Goal: Check status: Check status

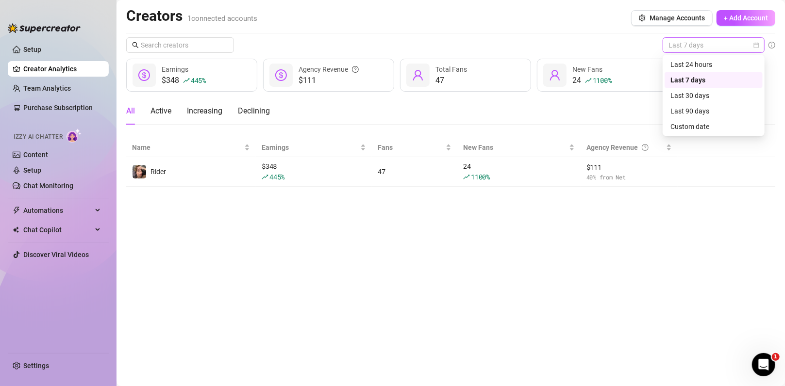
click at [568, 46] on span "Last 7 days" at bounding box center [713, 45] width 90 height 15
click at [568, 63] on div "Last 24 hours" at bounding box center [713, 64] width 86 height 11
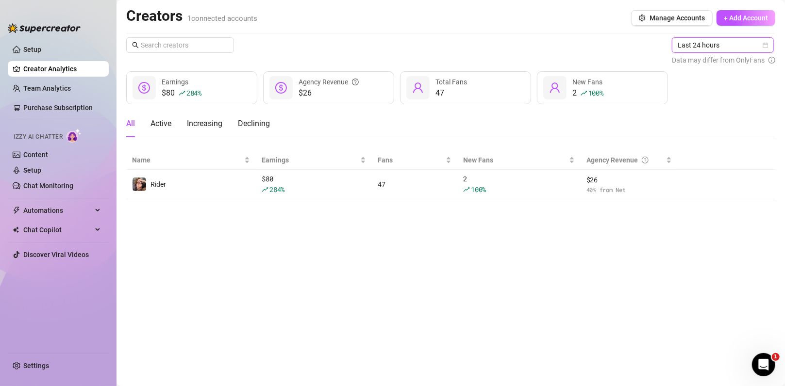
click at [568, 49] on span "Last 24 hours" at bounding box center [722, 45] width 90 height 15
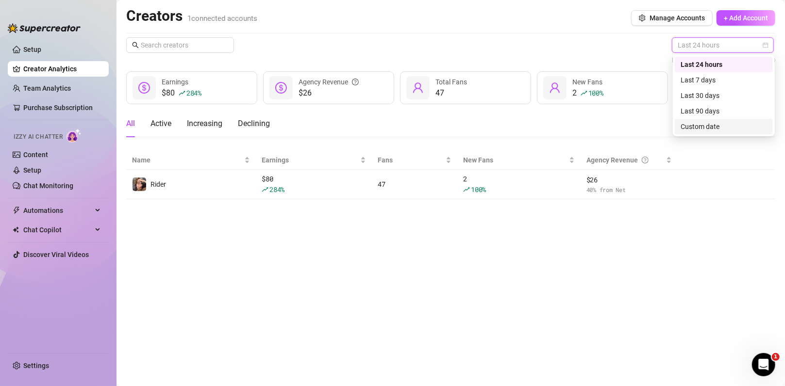
click at [568, 123] on div "Custom date" at bounding box center [723, 126] width 86 height 11
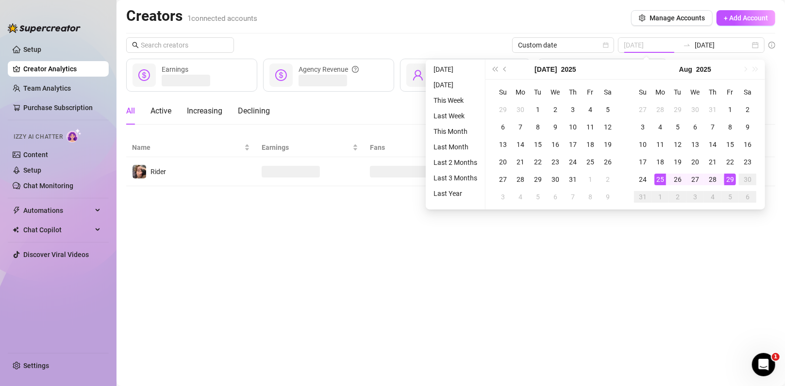
click at [568, 178] on div "25" at bounding box center [660, 180] width 12 height 12
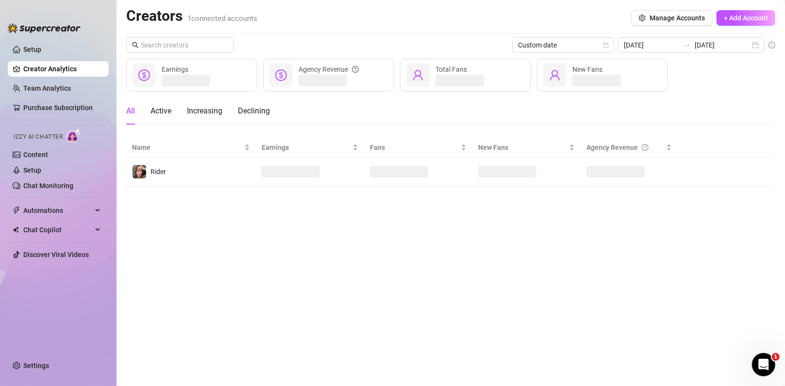
click at [568, 230] on main "Creators 1 connected accounts Manage Accounts + Add Account Custom date [DATE] …" at bounding box center [450, 193] width 668 height 386
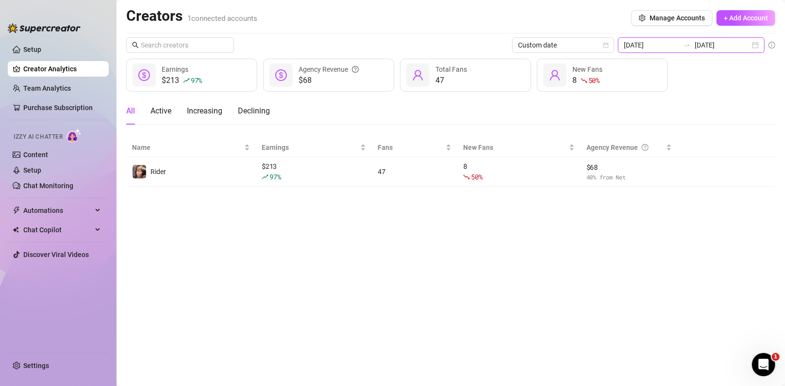
click at [568, 47] on input "[DATE]" at bounding box center [650, 45] width 55 height 11
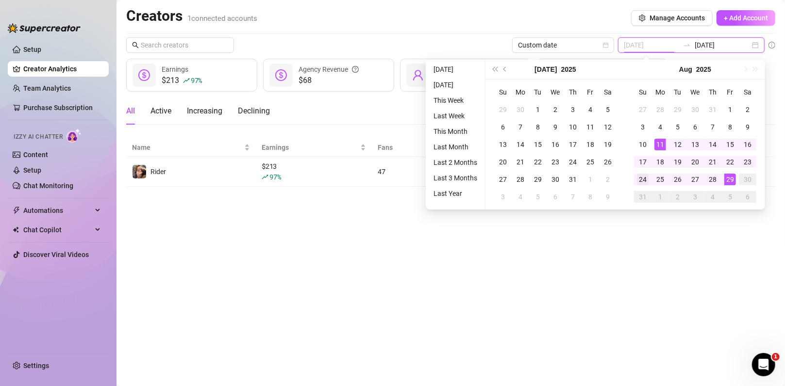
type input "[DATE]"
click at [568, 177] on div "24" at bounding box center [643, 180] width 12 height 12
type input "[DATE]"
drag, startPoint x: 697, startPoint y: 208, endPoint x: 695, endPoint y: 216, distance: 8.4
click at [568, 209] on div "Su Mo Tu We Th Fr Sa 27 28 29 30 31 1 2 3 4 5 6 7 8 9 10 11 12 13 14 15 16 17 1…" at bounding box center [695, 145] width 140 height 130
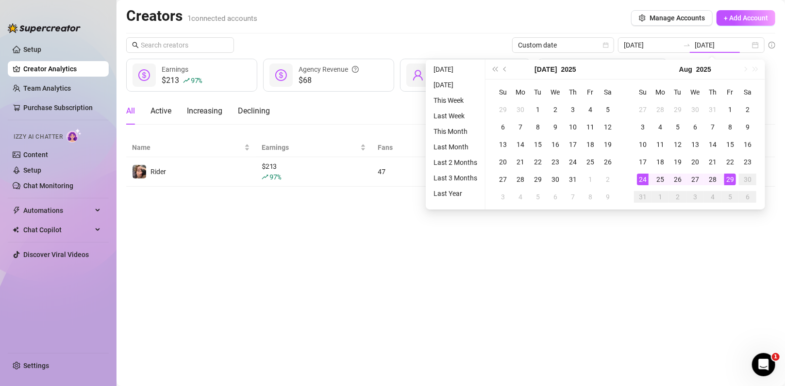
click at [568, 231] on main "Creators 1 connected accounts Manage Accounts + Add Account Custom date [DATE] …" at bounding box center [450, 193] width 668 height 386
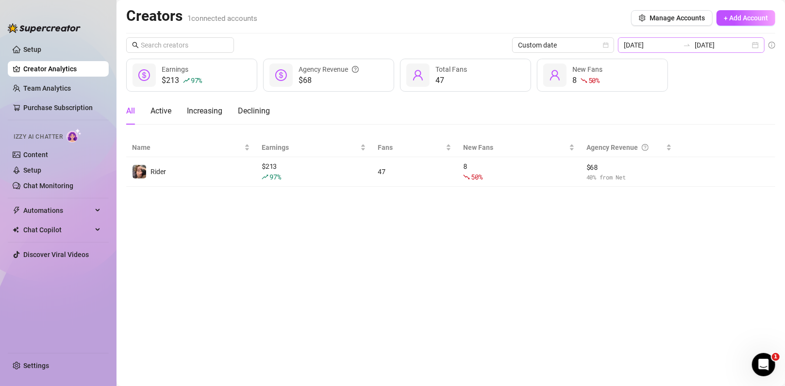
click at [568, 52] on div "[DATE] [DATE]" at bounding box center [691, 45] width 147 height 16
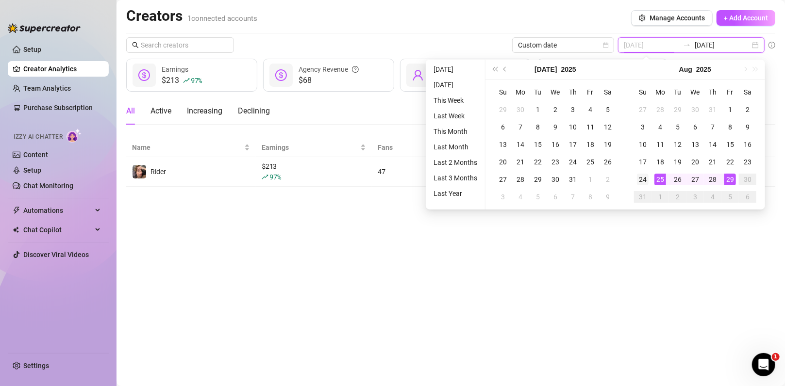
type input "[DATE]"
click at [568, 177] on div "24" at bounding box center [643, 180] width 12 height 12
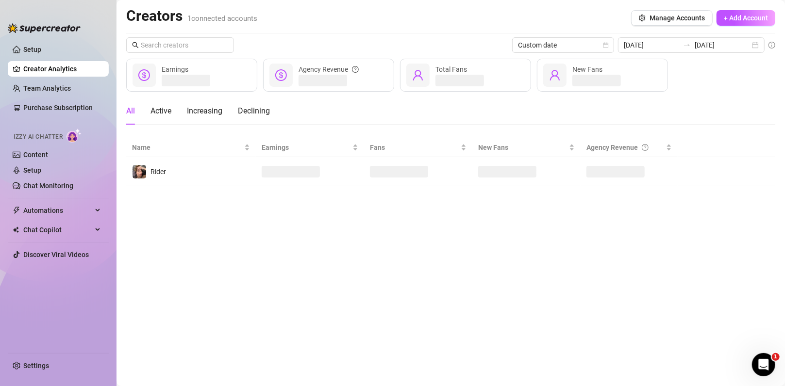
click at [568, 236] on main "Creators 1 connected accounts Manage Accounts + Add Account Custom date [DATE] …" at bounding box center [450, 193] width 668 height 386
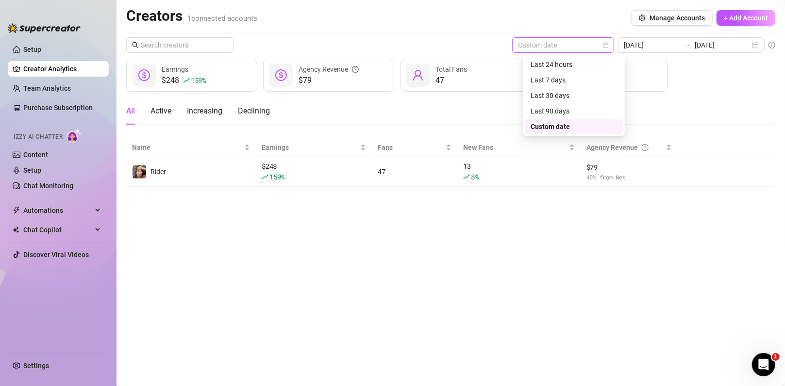
click at [568, 49] on div "Custom date" at bounding box center [563, 45] width 102 height 16
click at [568, 76] on div "Last 7 days" at bounding box center [573, 80] width 86 height 11
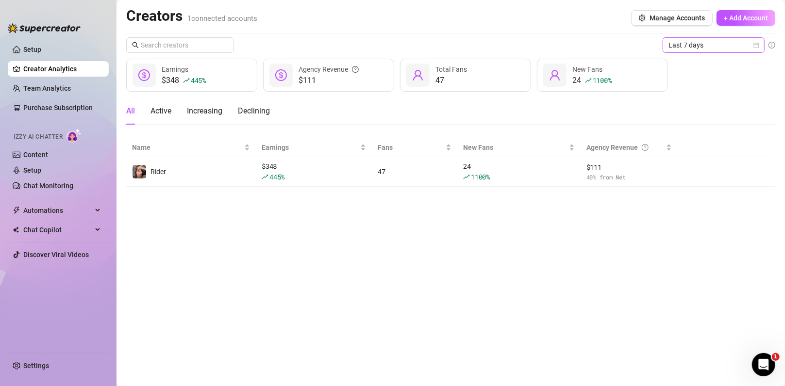
click at [568, 51] on span "Last 7 days" at bounding box center [713, 45] width 90 height 15
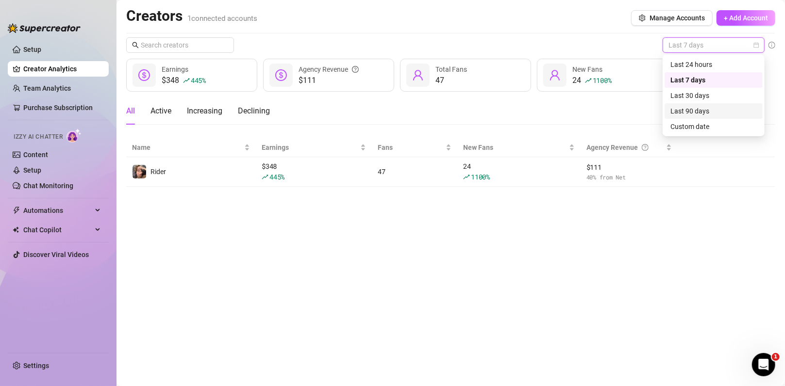
click at [568, 125] on div "Custom date" at bounding box center [713, 126] width 86 height 11
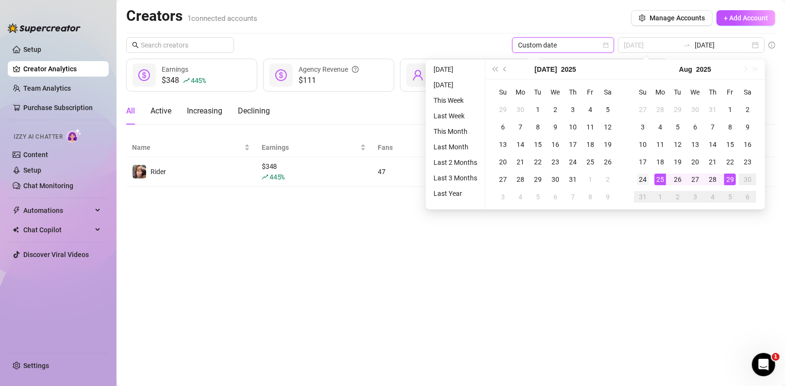
type input "[DATE]"
click at [568, 177] on div "24" at bounding box center [643, 180] width 12 height 12
click at [568, 236] on main "Creators 1 connected accounts Manage Accounts + Add Account Custom date [DATE] …" at bounding box center [450, 193] width 668 height 386
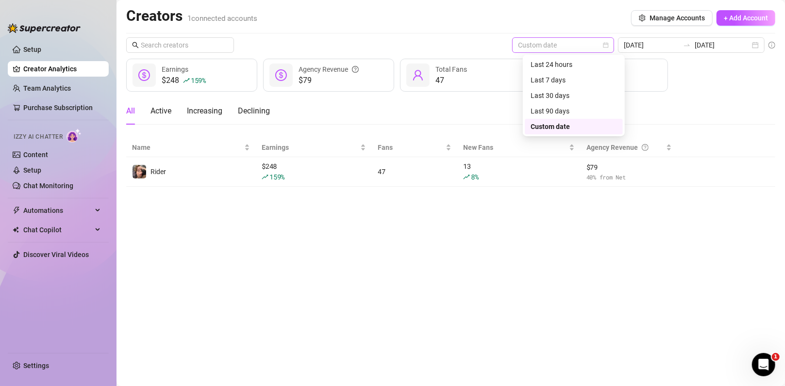
click at [568, 51] on span "Custom date" at bounding box center [563, 45] width 90 height 15
click at [560, 78] on div "Last 7 days" at bounding box center [573, 80] width 86 height 11
